Goal: Navigation & Orientation: Find specific page/section

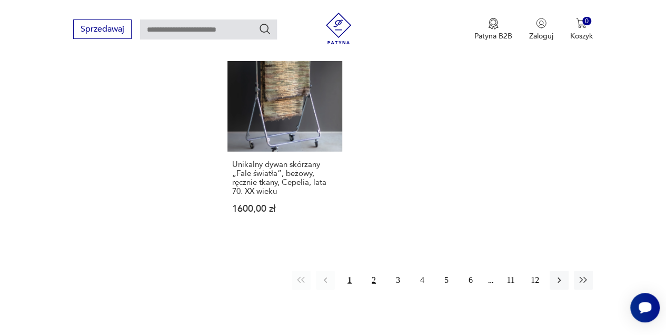
click at [379, 271] on button "2" at bounding box center [373, 280] width 19 height 19
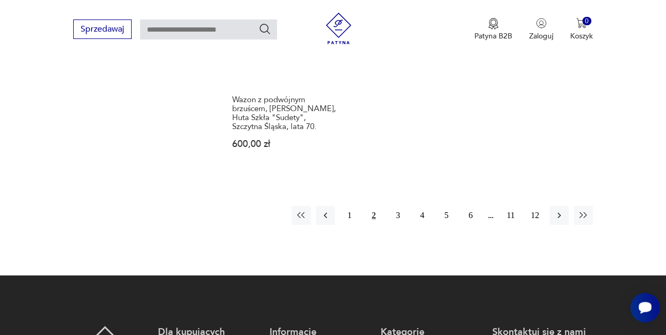
scroll to position [1579, 0]
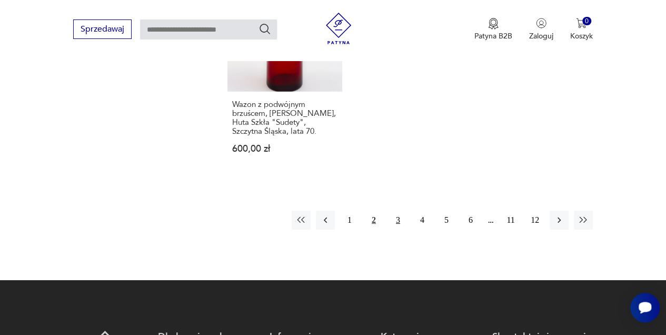
click at [398, 211] on button "3" at bounding box center [397, 220] width 19 height 19
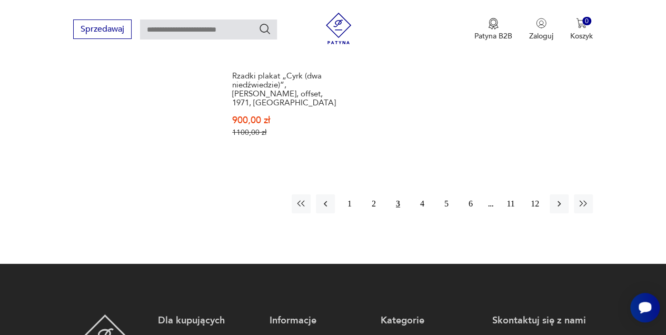
scroll to position [1597, 0]
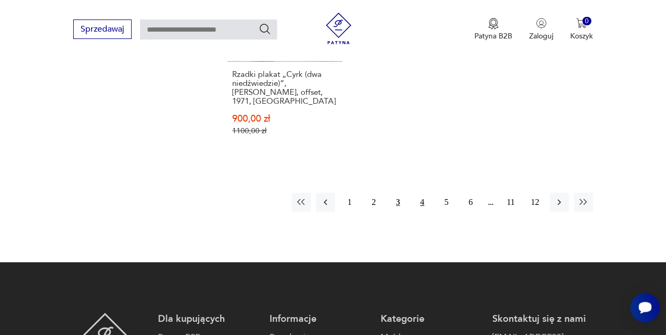
click at [421, 193] on button "4" at bounding box center [422, 202] width 19 height 19
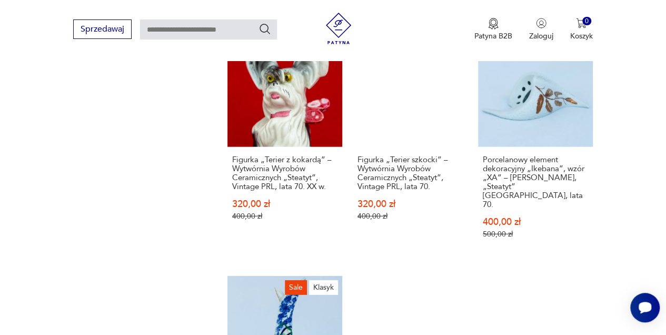
scroll to position [1315, 0]
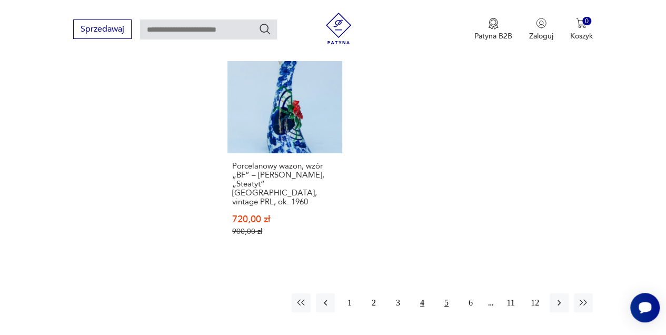
click at [442, 293] on button "5" at bounding box center [446, 302] width 19 height 19
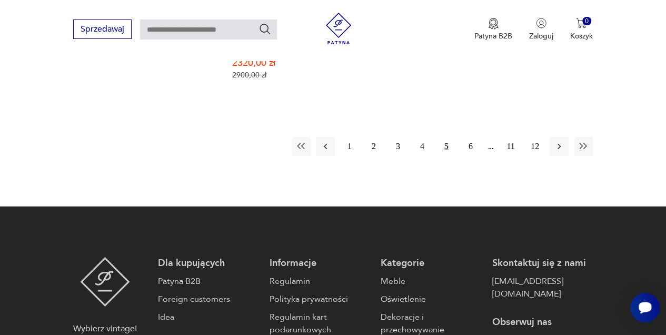
scroll to position [1728, 0]
click at [469, 137] on button "6" at bounding box center [470, 146] width 19 height 19
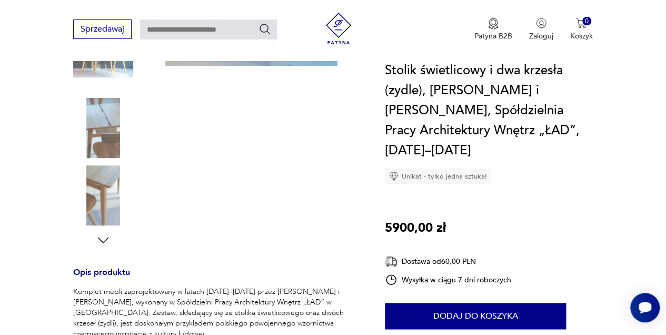
scroll to position [241, 0]
